Goal: Communication & Community: Answer question/provide support

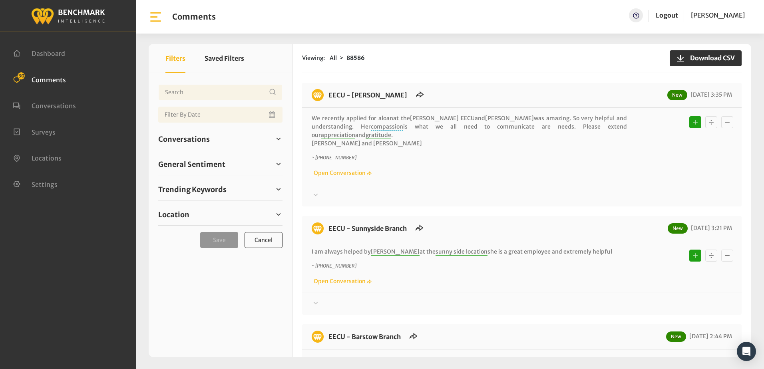
click at [497, 164] on div "~ +15593552418 Open Conversation" at bounding box center [522, 165] width 420 height 23
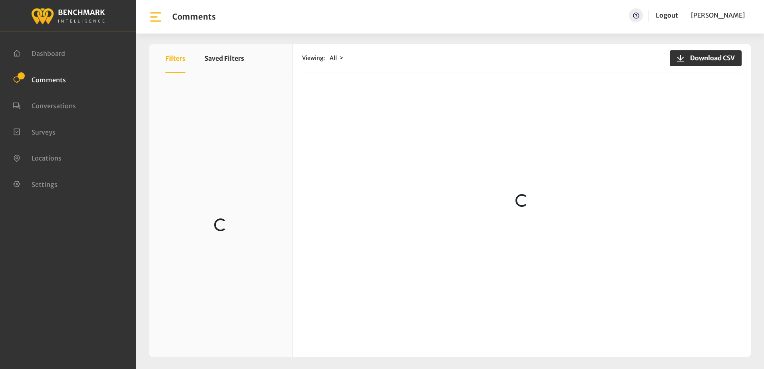
scroll to position [559, 0]
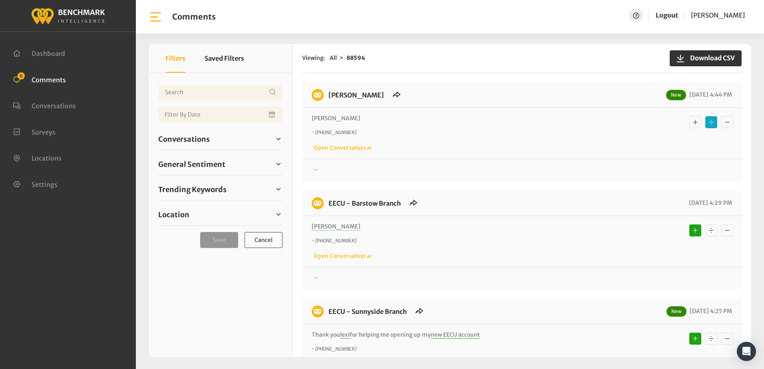
click at [314, 168] on icon at bounding box center [316, 170] width 8 height 10
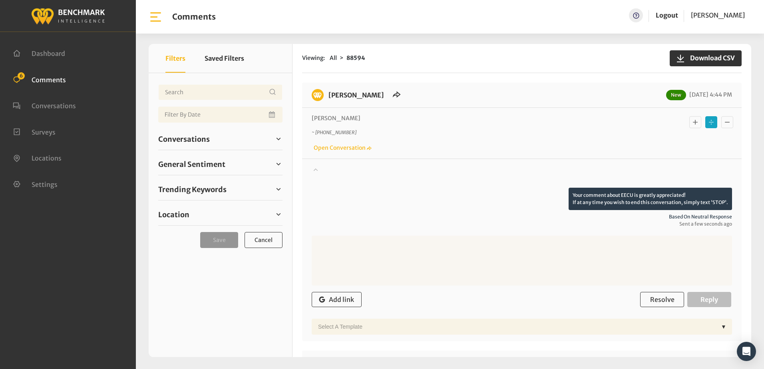
click at [314, 168] on icon at bounding box center [316, 170] width 8 height 10
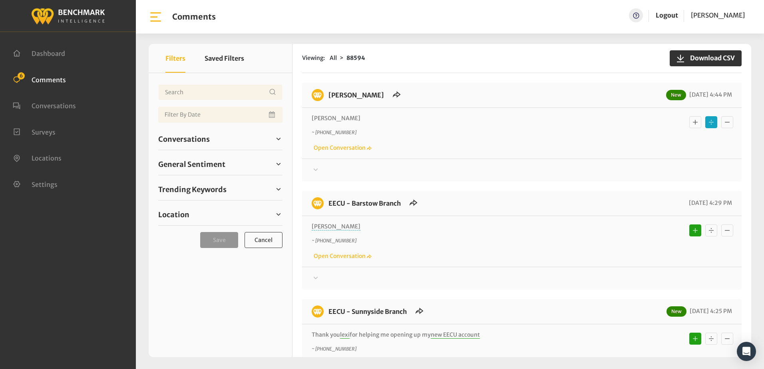
click at [539, 128] on div "Emily ~ +15599605446 Open Conversation" at bounding box center [522, 133] width 420 height 38
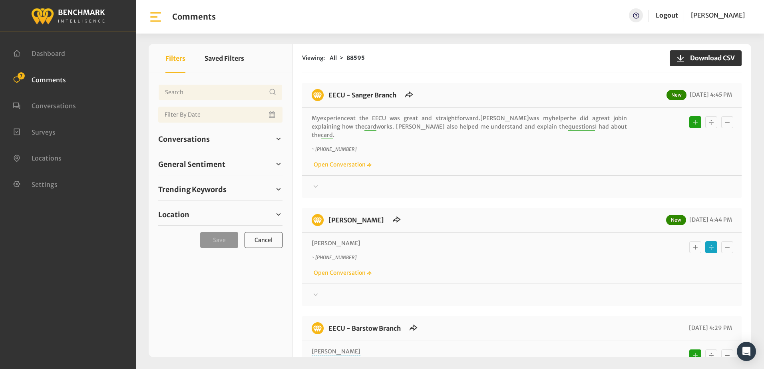
click at [315, 293] on icon at bounding box center [316, 294] width 4 height 2
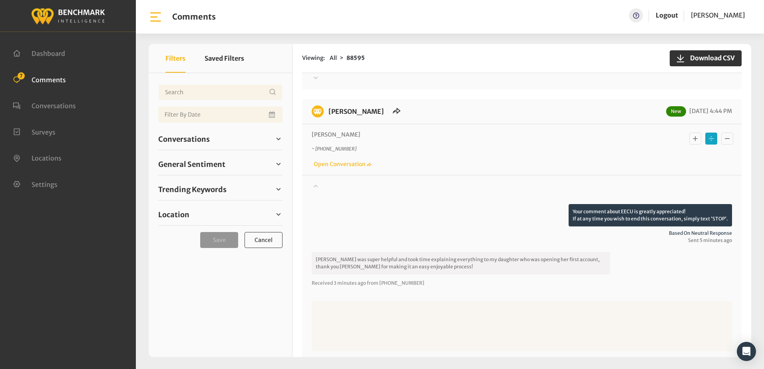
scroll to position [120, 0]
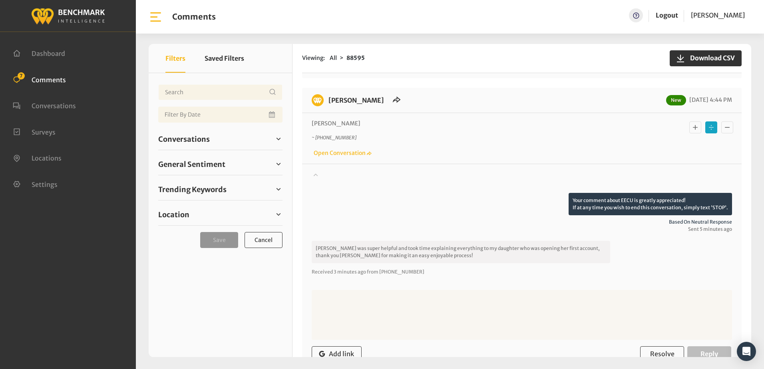
click at [691, 123] on icon "Basic example" at bounding box center [695, 128] width 8 height 10
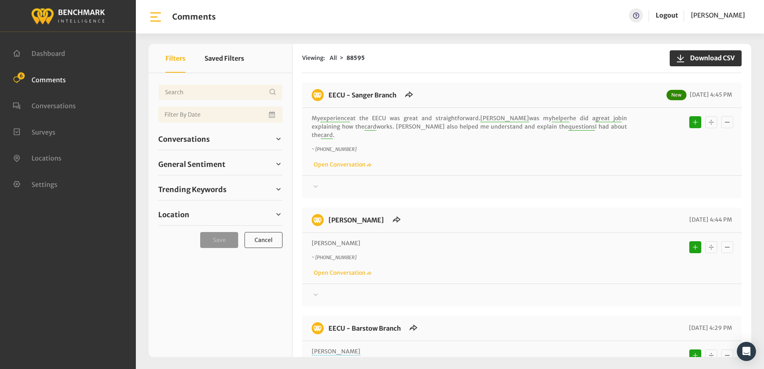
click at [492, 239] on p "[PERSON_NAME]" at bounding box center [469, 243] width 315 height 8
